Goal: Communication & Community: Answer question/provide support

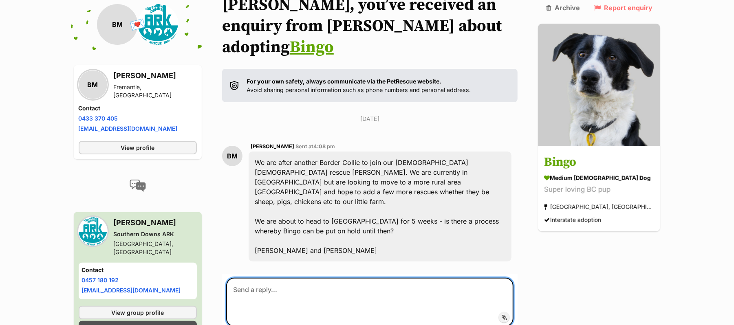
click at [282, 297] on textarea at bounding box center [370, 302] width 288 height 49
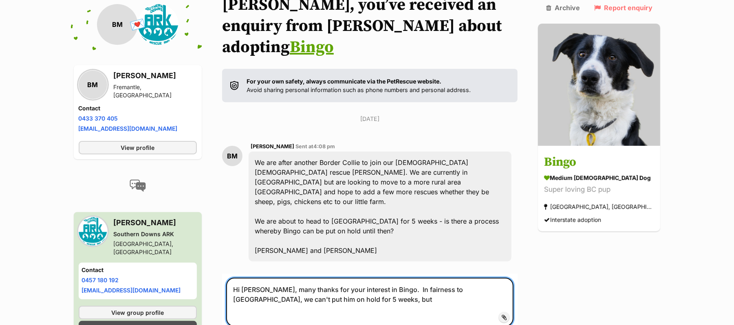
drag, startPoint x: 383, startPoint y: 292, endPoint x: 451, endPoint y: 292, distance: 68.4
click at [451, 292] on textarea "Hi Bill, many thanks for your interest in Bingo. In fairness to Bingo, we can't…" at bounding box center [370, 302] width 288 height 49
drag, startPoint x: 412, startPoint y: 294, endPoint x: 446, endPoint y: 292, distance: 33.4
click at [446, 292] on textarea "Hi Bill, many thanks for your interest in Bingo. We can't put him on hold for 5…" at bounding box center [370, 302] width 288 height 49
click at [481, 292] on textarea "Hi Bill, many thanks for your interest in Bingo. We can't hold for 5 weeks, but" at bounding box center [370, 302] width 288 height 49
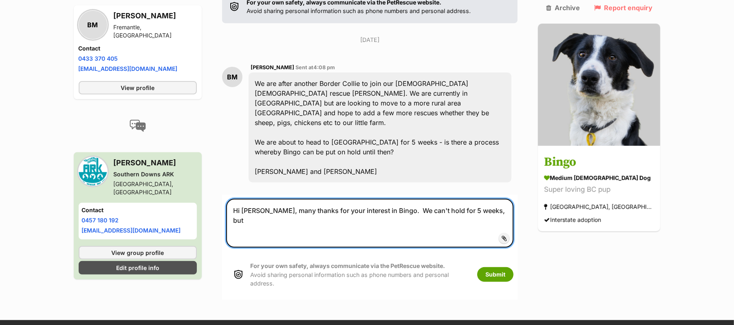
scroll to position [163, 0]
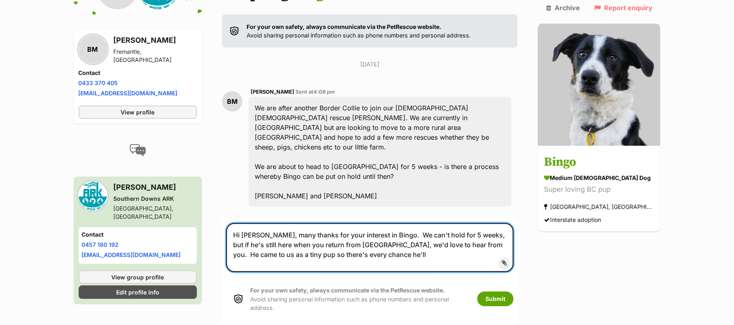
drag, startPoint x: 478, startPoint y: 237, endPoint x: 462, endPoint y: 255, distance: 24.5
click at [438, 249] on textarea "Hi Bill, many thanks for your interest in Bingo. We can't hold for 5 weeks, but…" at bounding box center [370, 247] width 288 height 49
click at [463, 257] on textarea "Hi Bill, many thanks for your interest in Bingo. We can't hold for 5 weeks, but…" at bounding box center [370, 247] width 288 height 49
click at [428, 238] on textarea "Hi Bill, many thanks for your interest in Bingo. We can't hold for 5 weeks, but…" at bounding box center [370, 247] width 288 height 49
click at [385, 259] on textarea "Hi Bill, many thanks for your interest in Bingo. We can't hold him for 5 weeks,…" at bounding box center [370, 247] width 288 height 49
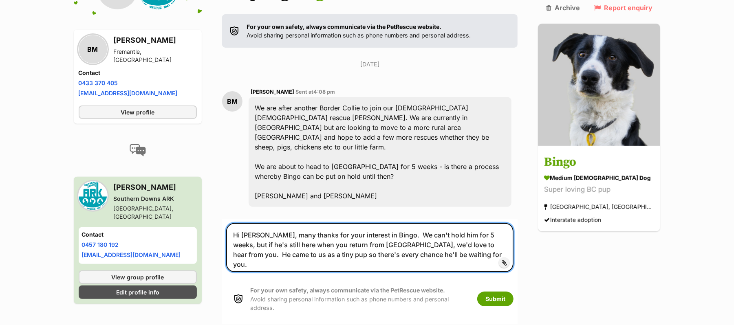
click at [396, 256] on textarea "Hi Bill, many thanks for your interest in Bingo. We can't hold him for 5 weeks,…" at bounding box center [370, 247] width 288 height 49
click at [255, 240] on textarea "Hi Bill, many thanks for your interest in Bingo. We can't hold him for 5 weeks,…" at bounding box center [370, 247] width 288 height 49
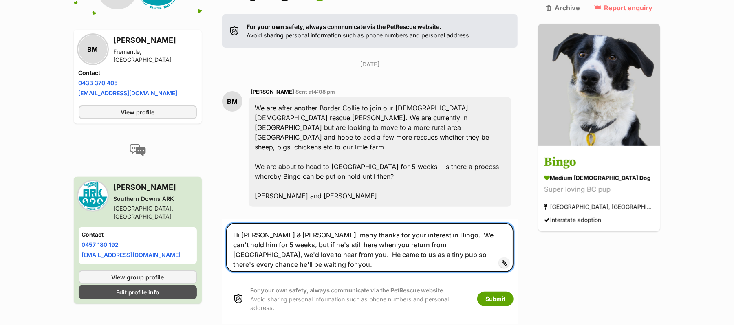
click at [444, 258] on textarea "Hi Bill & Catherine, many thanks for your interest in Bingo. We can't hold him …" at bounding box center [370, 247] width 288 height 49
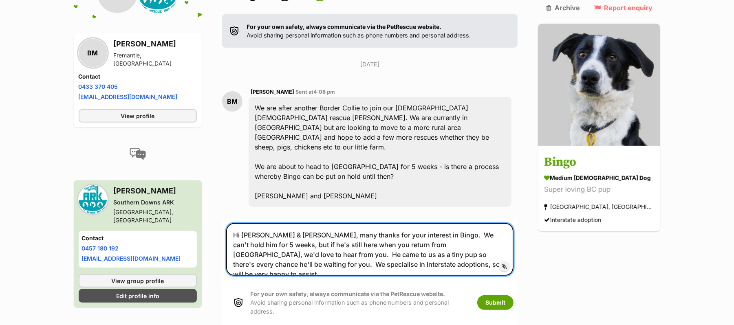
click at [316, 268] on textarea "Hi Bill & Catherine, many thanks for your interest in Bingo. We can't hold him …" at bounding box center [370, 249] width 288 height 53
click at [407, 268] on textarea "Hi Bill & Catherine, many thanks for your interest in Bingo. We can't hold him …" at bounding box center [370, 249] width 288 height 53
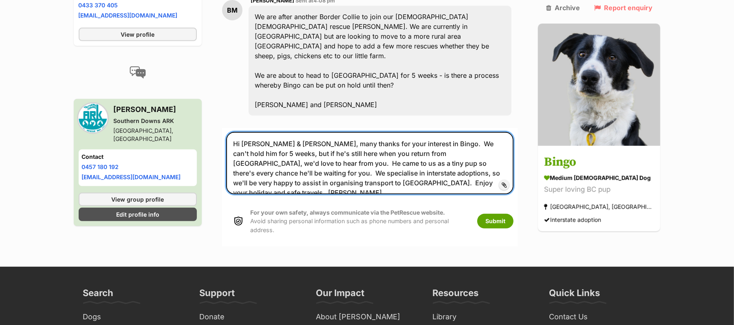
scroll to position [271, 0]
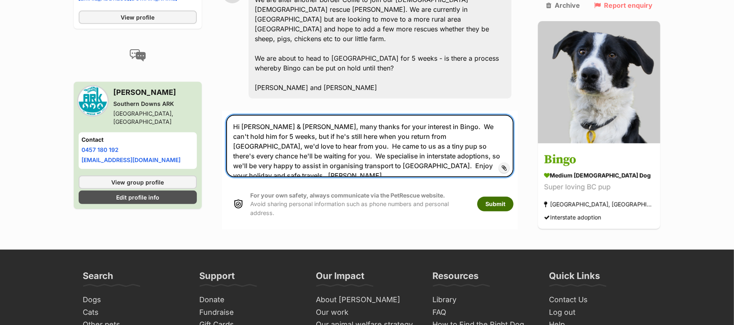
type textarea "Hi Bill & Catherine, many thanks for your interest in Bingo. We can't hold him …"
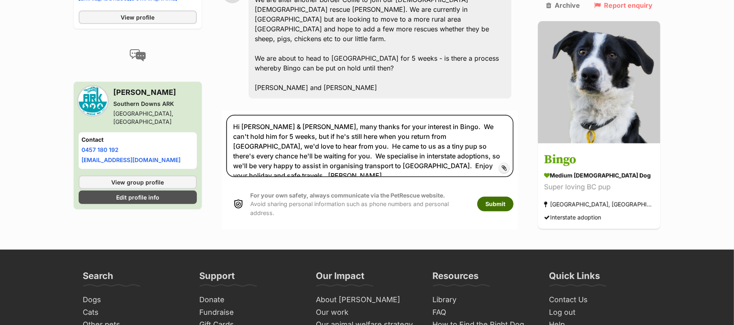
click at [509, 211] on button "Submit" at bounding box center [495, 204] width 36 height 15
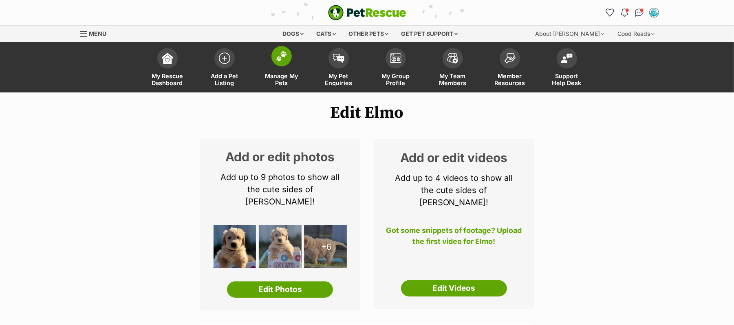
click at [286, 62] on img at bounding box center [281, 56] width 11 height 11
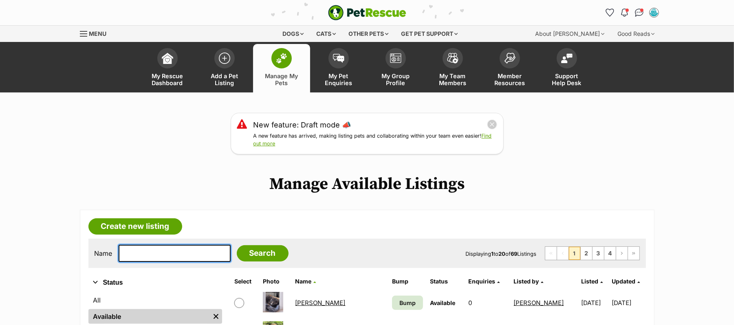
click at [160, 262] on input "text" at bounding box center [175, 253] width 112 height 17
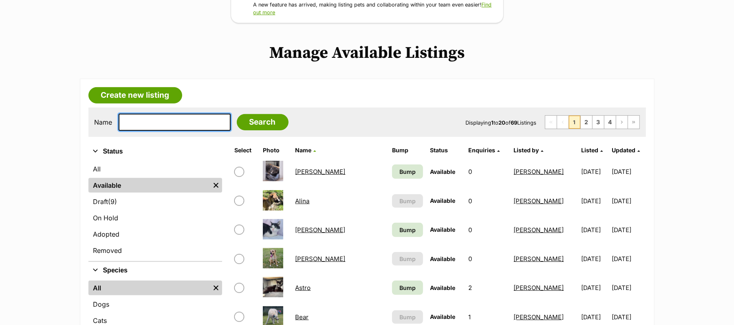
scroll to position [163, 0]
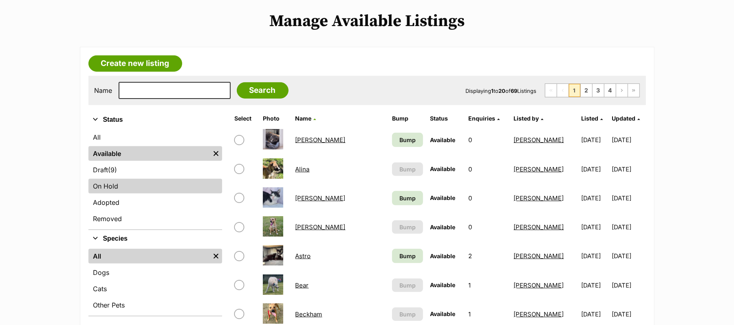
click at [113, 193] on link "On Hold" at bounding box center [155, 186] width 134 height 15
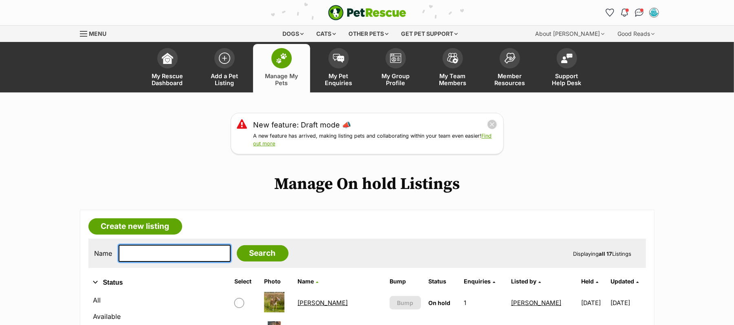
click at [159, 262] on input "text" at bounding box center [175, 253] width 112 height 17
type input "Champ"
click at [237, 245] on input "Search" at bounding box center [263, 253] width 52 height 16
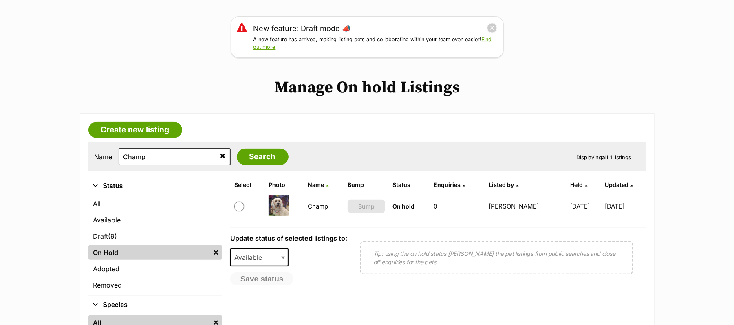
scroll to position [108, 0]
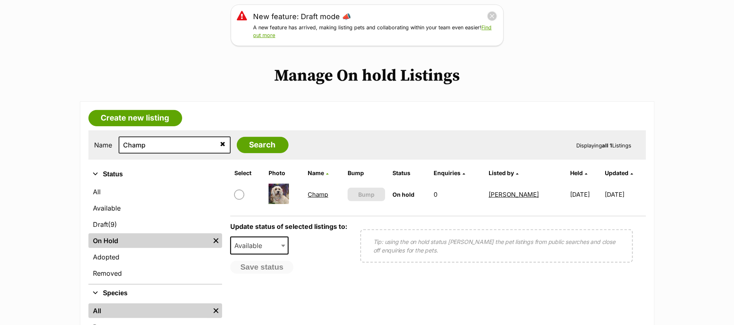
click at [312, 198] on link "Champ" at bounding box center [318, 195] width 20 height 8
